Goal: Feedback & Contribution: Contribute content

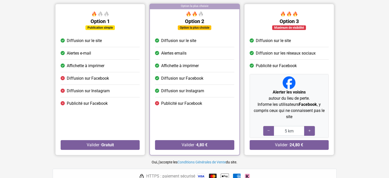
scroll to position [53, 0]
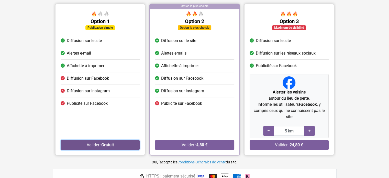
click at [104, 147] on button "Valider · Gratuit" at bounding box center [100, 145] width 79 height 10
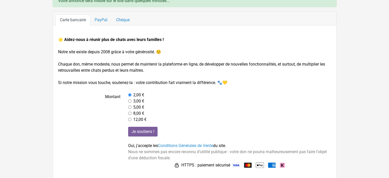
scroll to position [42, 0]
drag, startPoint x: 114, startPoint y: 64, endPoint x: 150, endPoint y: 71, distance: 36.2
click at [150, 71] on form "🌟 Aidez-nous à réunir plus de chats avec leurs familles ! Notre site existe dep…" at bounding box center [194, 102] width 273 height 132
click at [120, 143] on label at bounding box center [89, 147] width 70 height 42
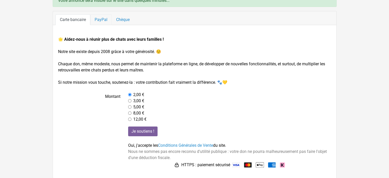
click at [106, 20] on link "PayPal" at bounding box center [100, 19] width 21 height 11
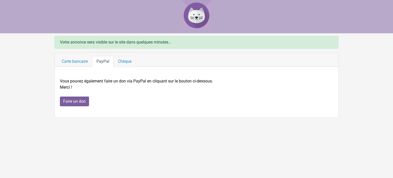
drag, startPoint x: 129, startPoint y: 63, endPoint x: 131, endPoint y: 65, distance: 3.3
click at [129, 63] on link "Chèque" at bounding box center [125, 61] width 22 height 11
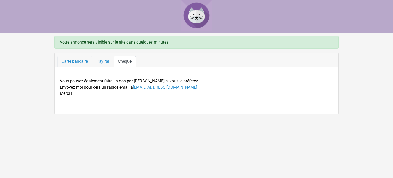
click at [76, 63] on link "Carte bancaire" at bounding box center [74, 61] width 35 height 11
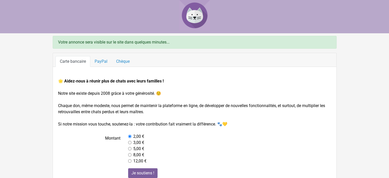
scroll to position [42, 0]
